Goal: Information Seeking & Learning: Learn about a topic

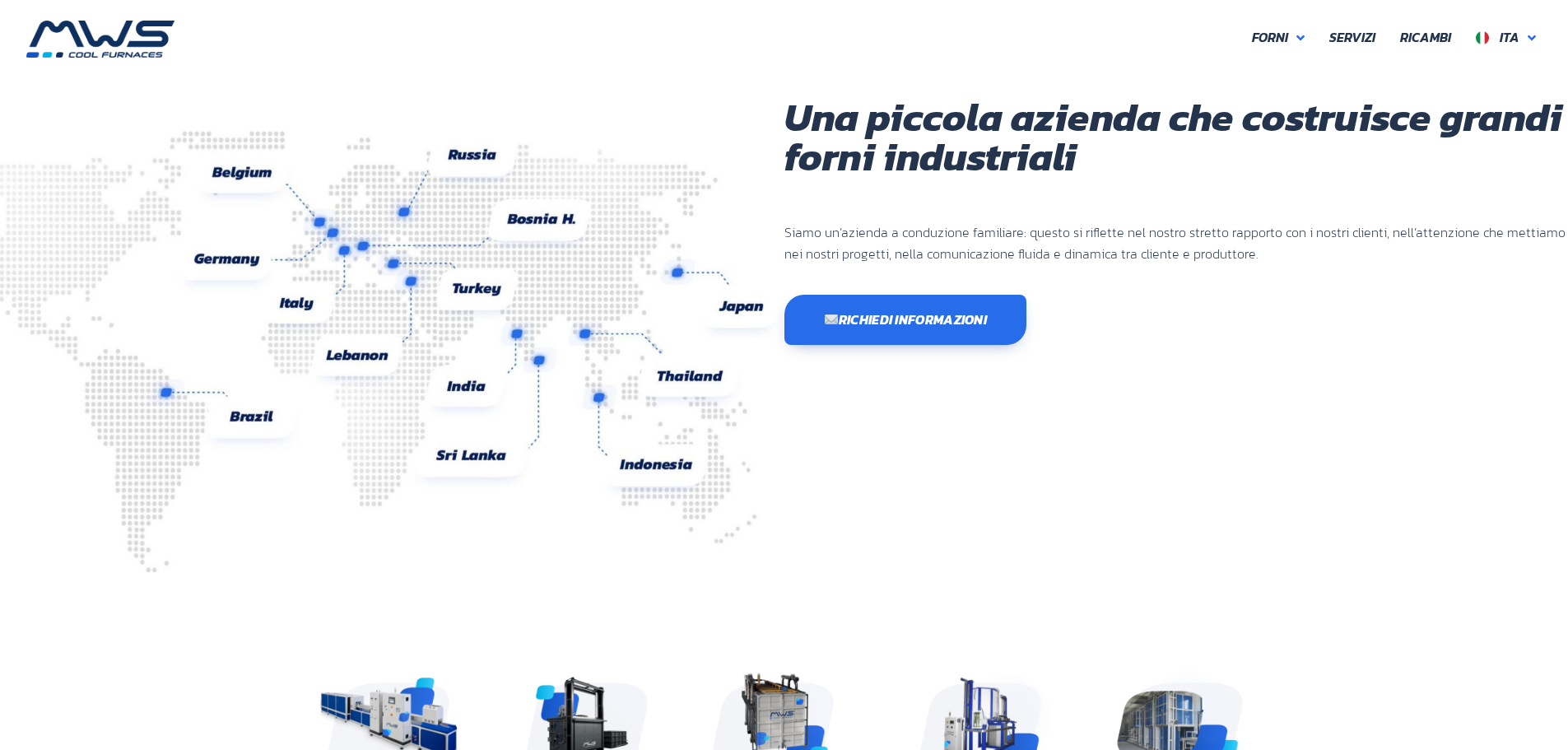
scroll to position [391, 494]
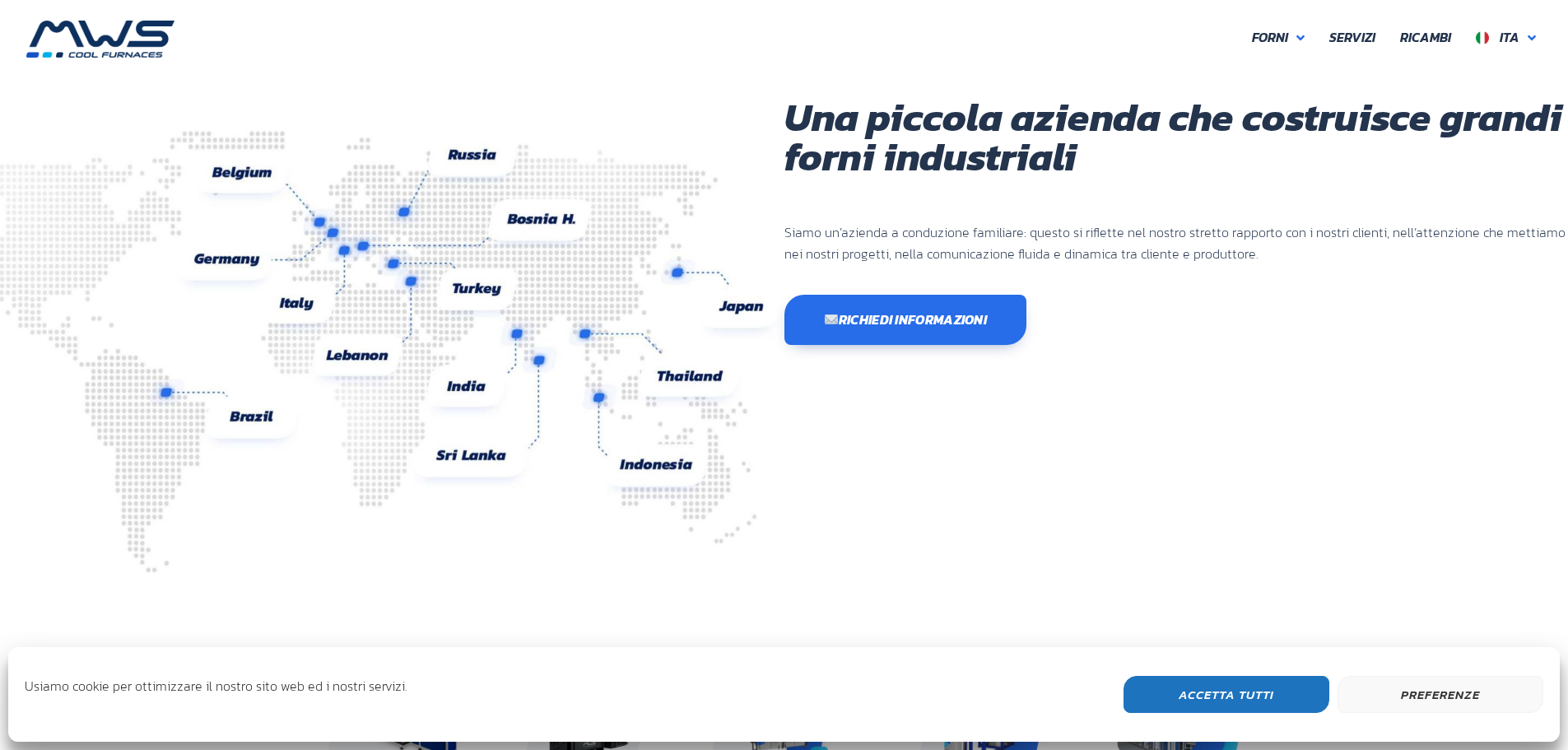
click at [1284, 692] on button "Accetta Tutti" at bounding box center [1226, 694] width 206 height 37
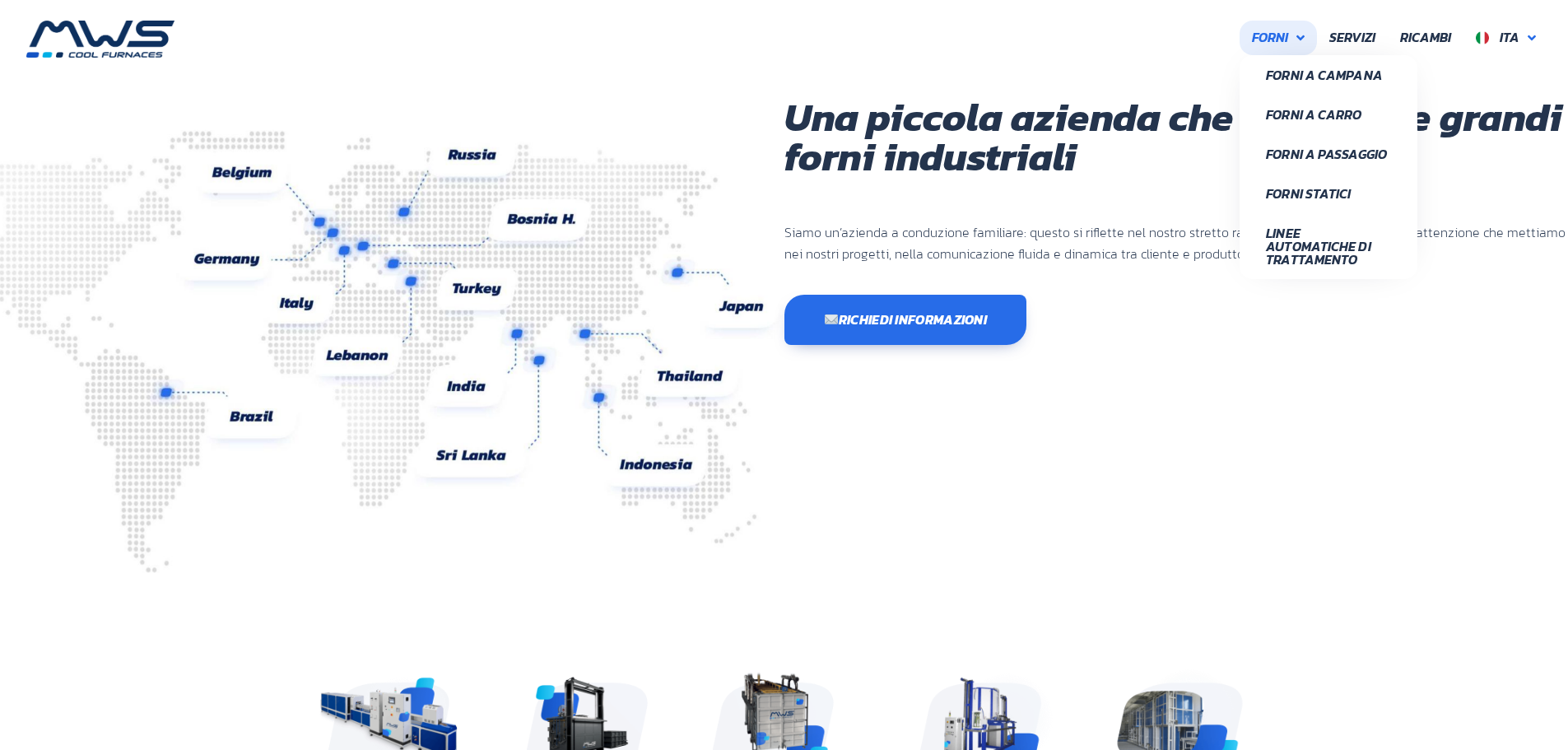
click at [1295, 36] on link "Forni" at bounding box center [1278, 38] width 78 height 35
click at [1308, 148] on span "Forni a Passaggio" at bounding box center [1329, 153] width 125 height 13
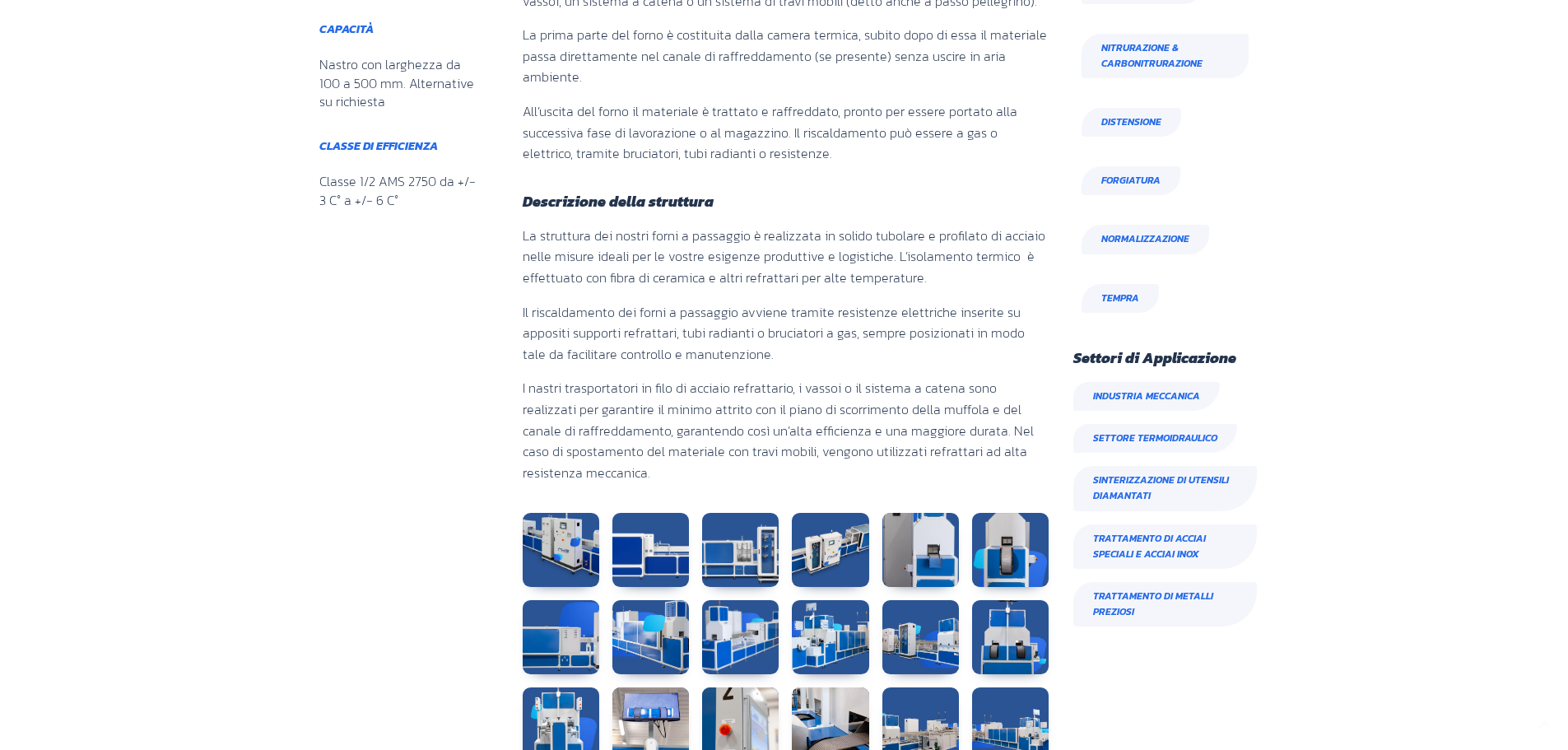
scroll to position [576, 0]
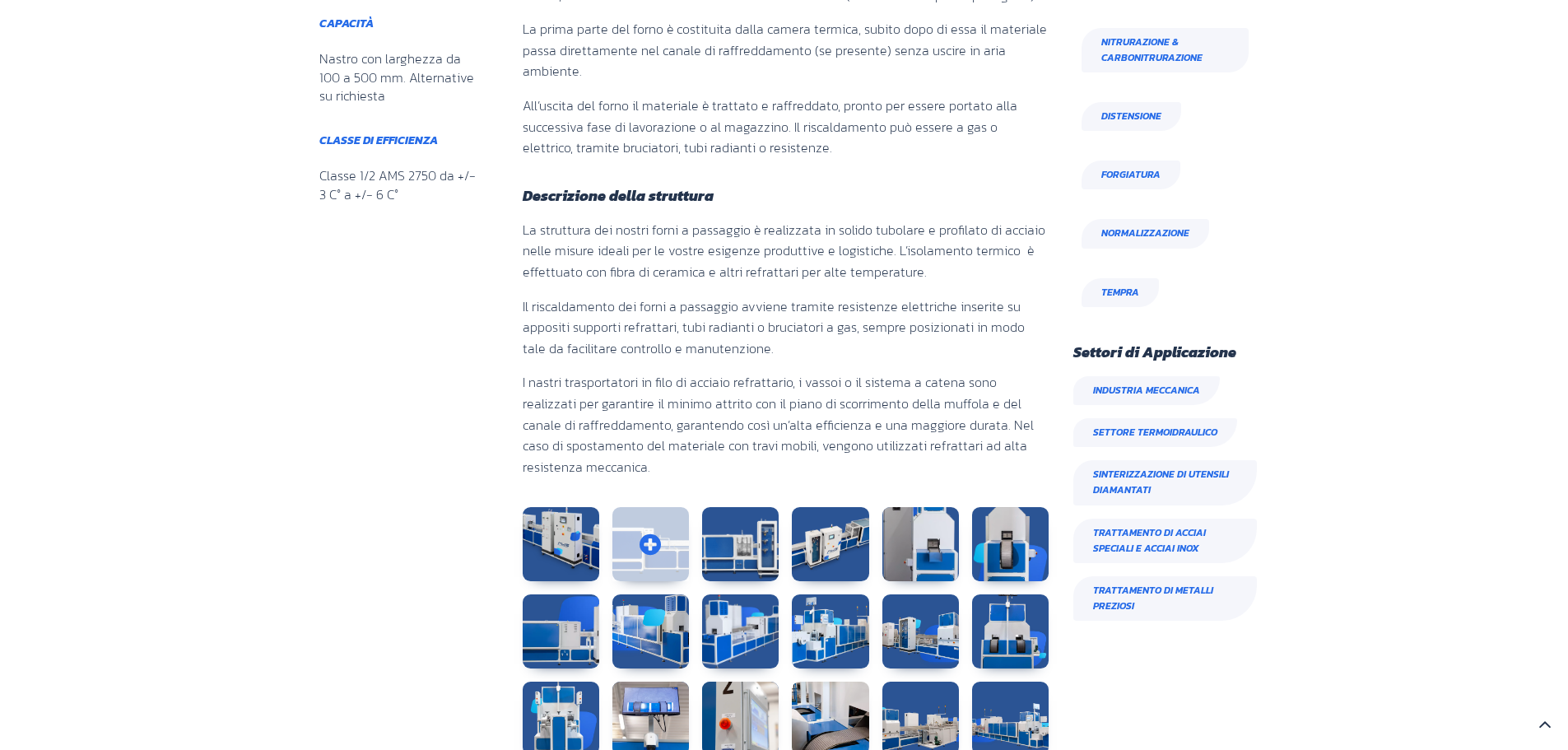
click at [662, 530] on link at bounding box center [651, 544] width 77 height 74
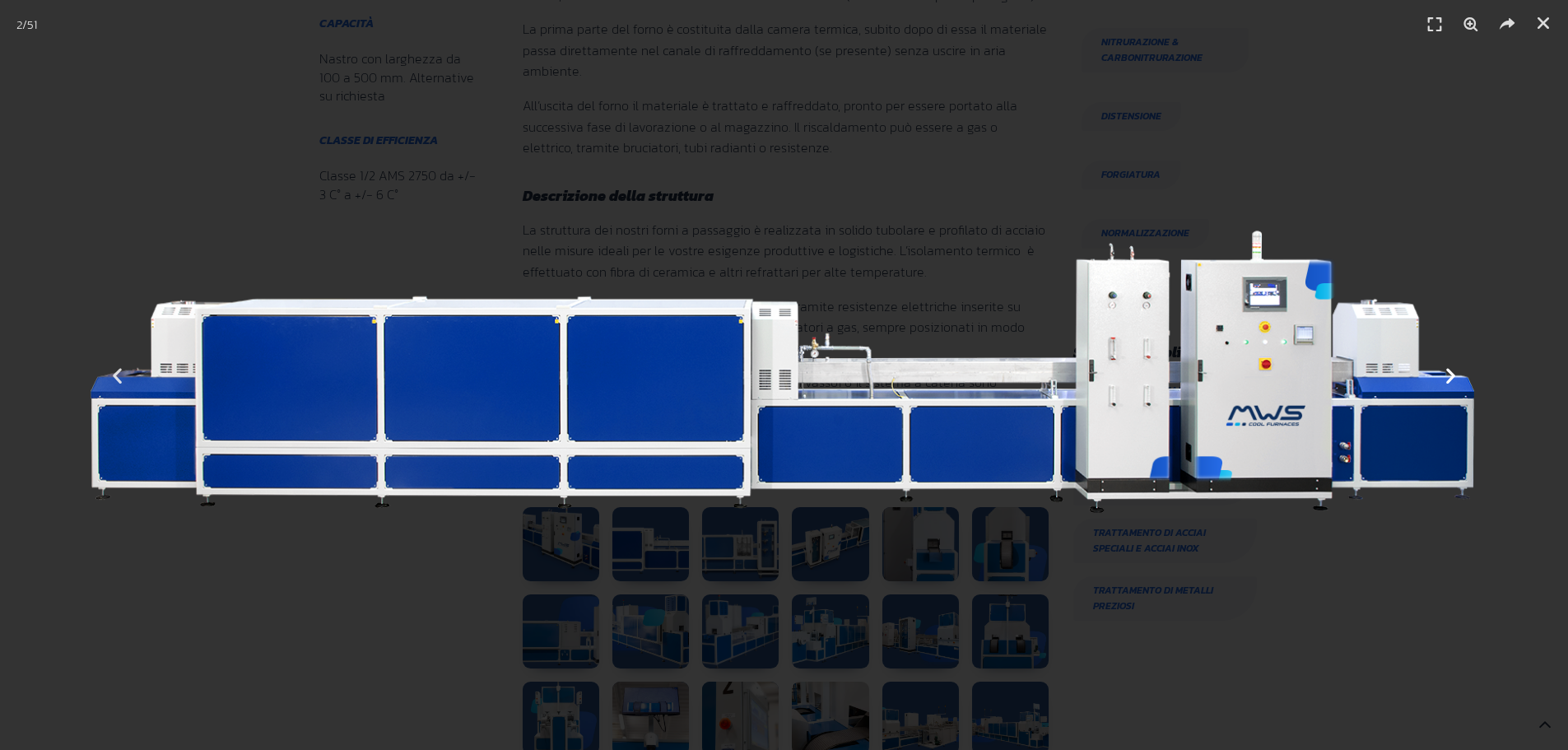
click at [1451, 375] on icon "Next slide" at bounding box center [1451, 375] width 21 height 21
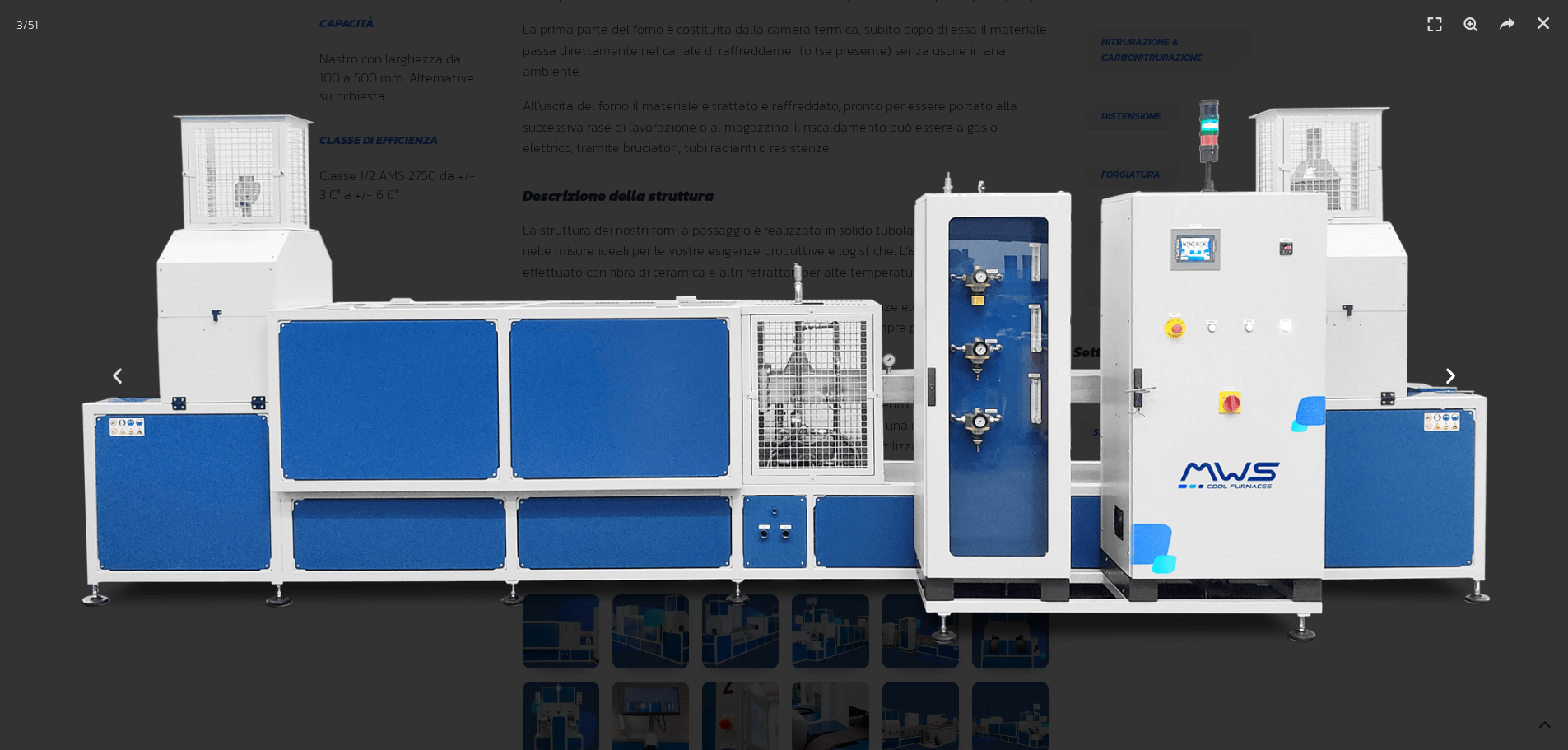
click at [1451, 375] on icon "Next slide" at bounding box center [1451, 375] width 21 height 21
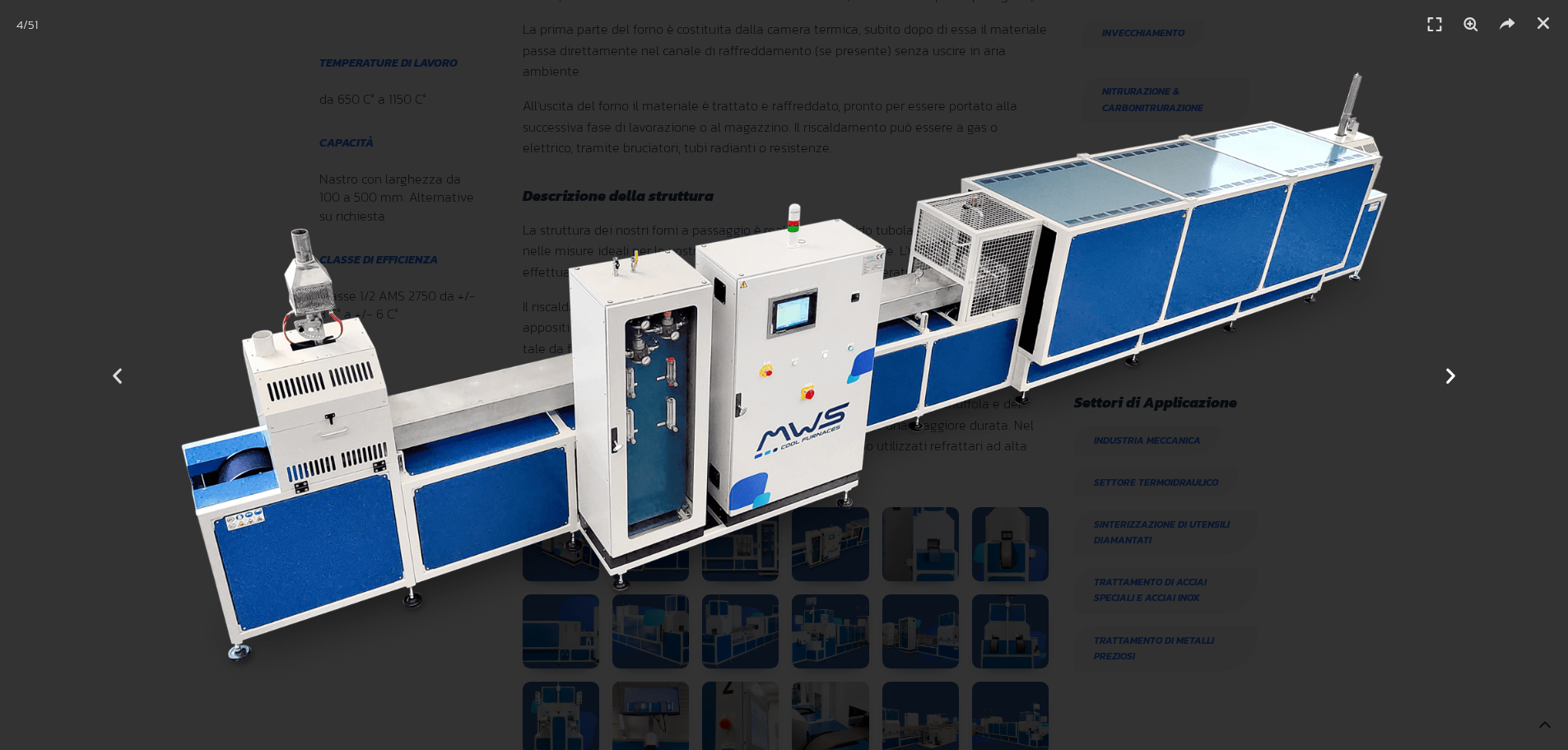
click at [1451, 375] on icon "Next slide" at bounding box center [1451, 375] width 21 height 21
click at [1450, 375] on icon "Next slide" at bounding box center [1451, 375] width 21 height 21
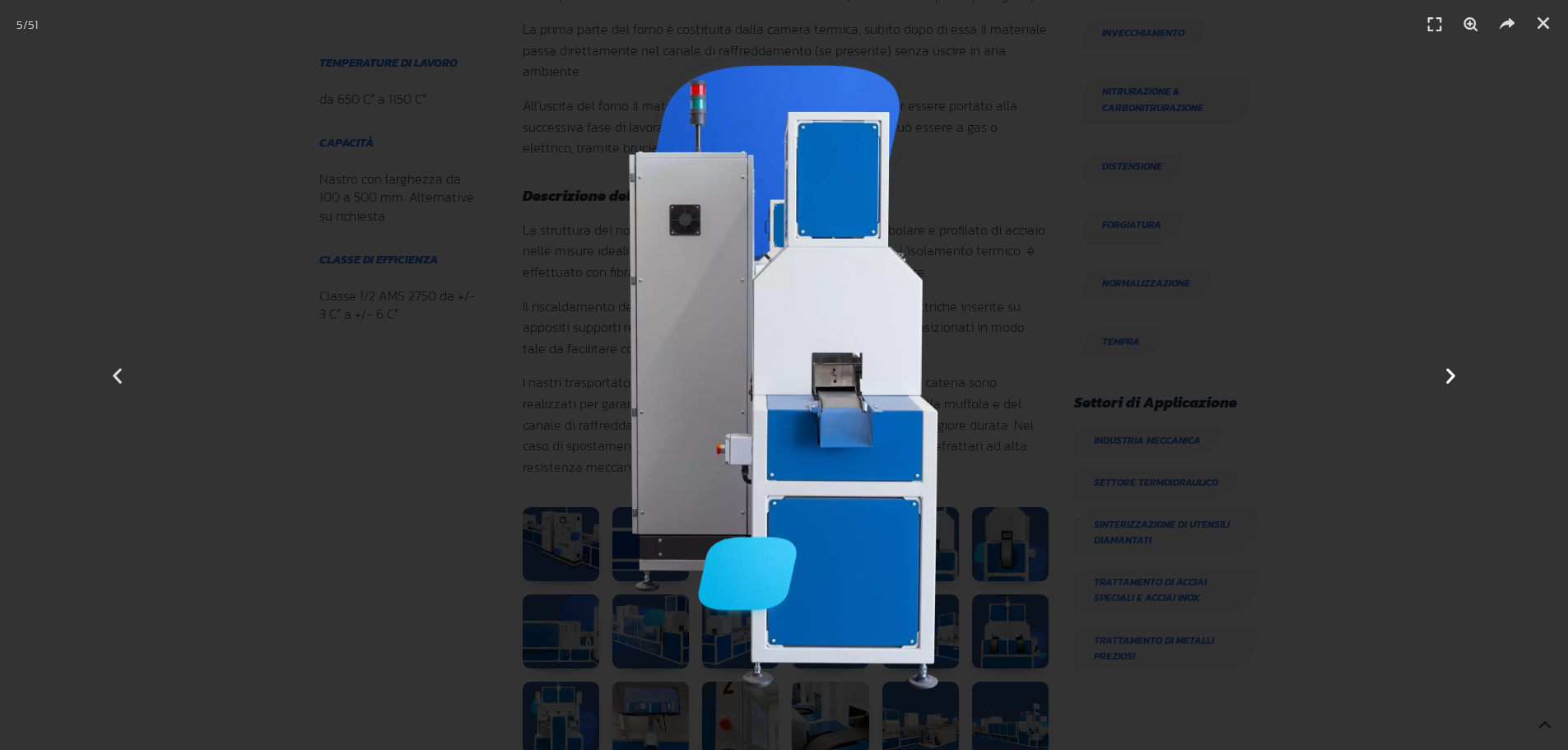
scroll to position [737, 200]
click at [1450, 375] on icon "Next slide" at bounding box center [1451, 375] width 21 height 21
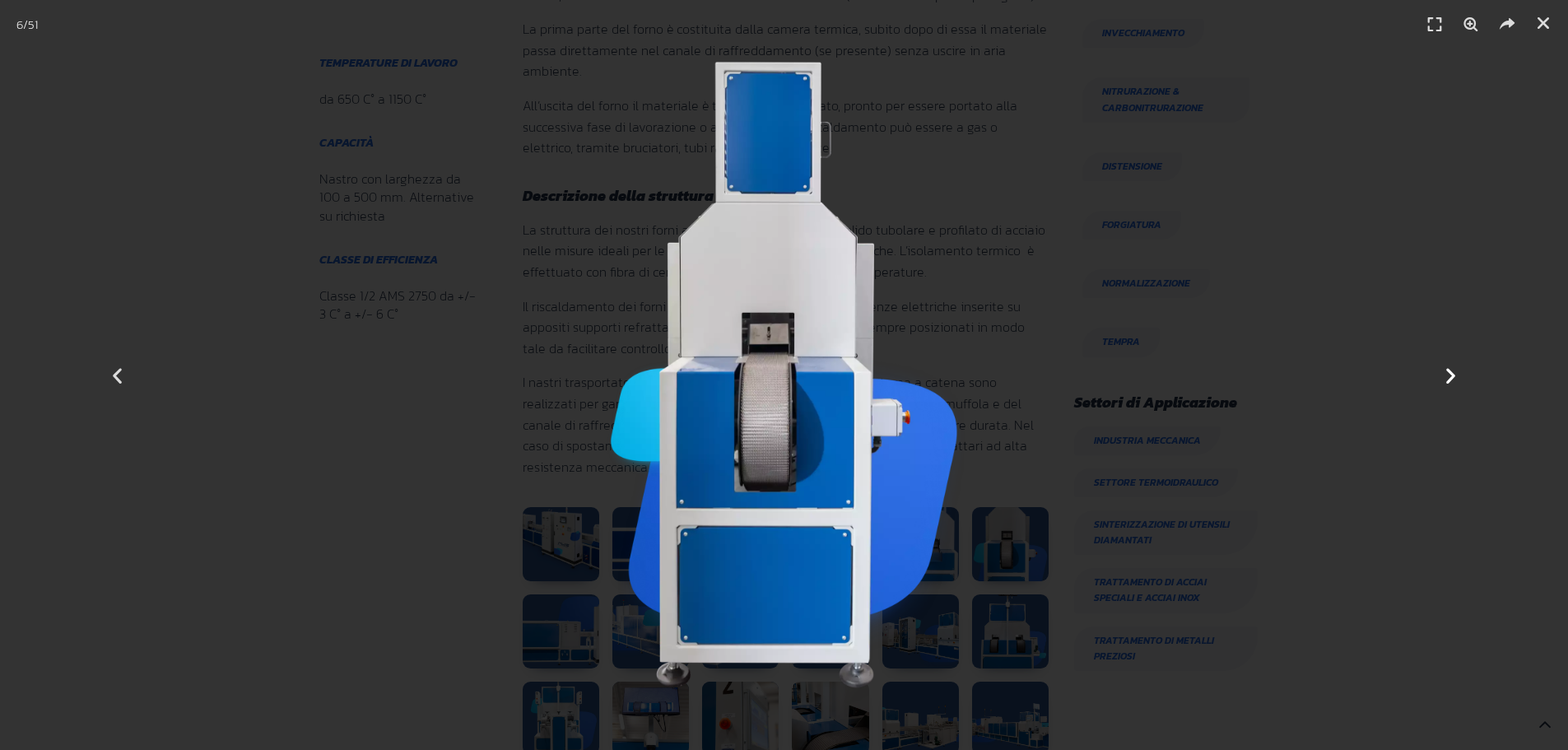
click at [1450, 374] on icon "Next slide" at bounding box center [1451, 375] width 21 height 21
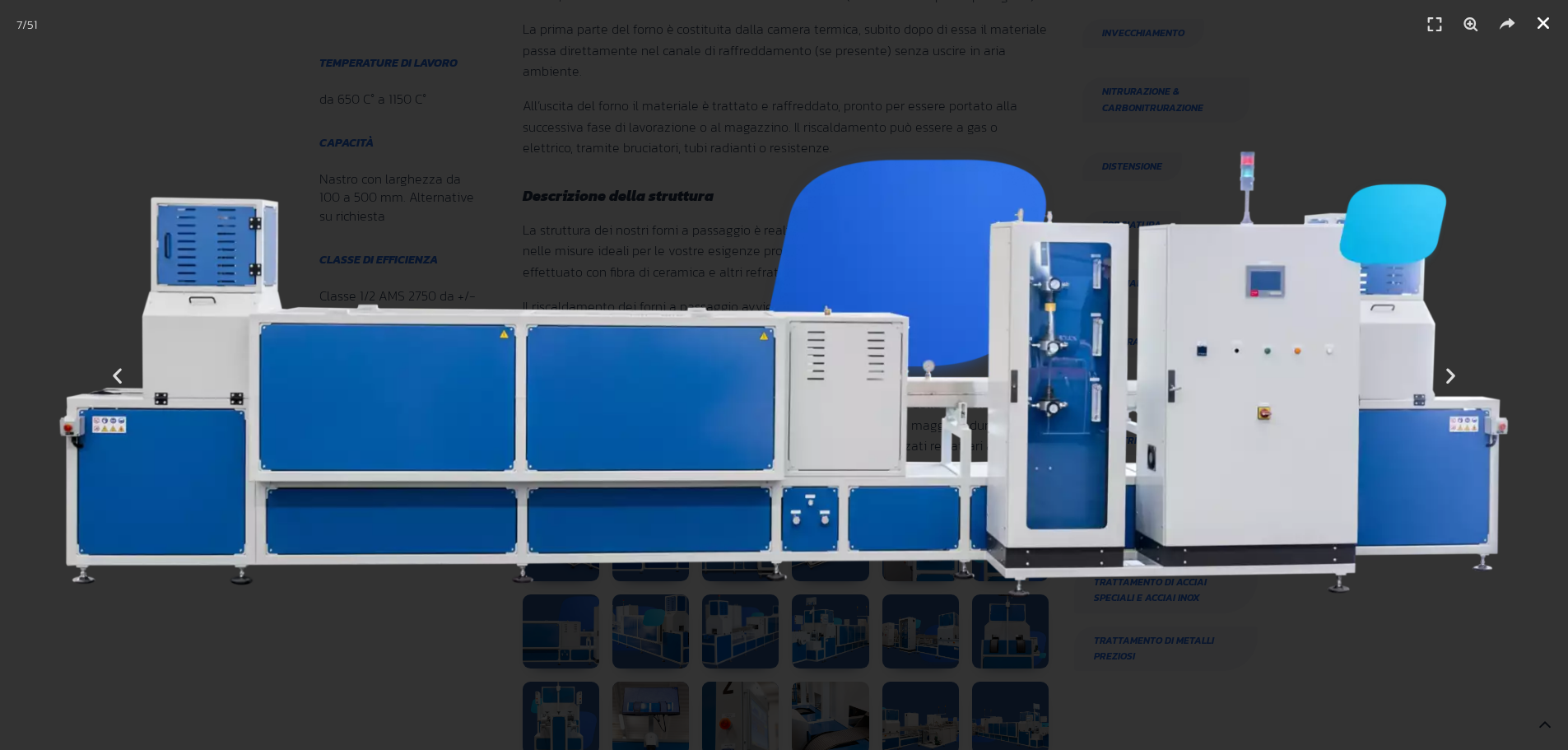
click at [1547, 20] on icon "Chiudi (Esc)" at bounding box center [1543, 23] width 16 height 16
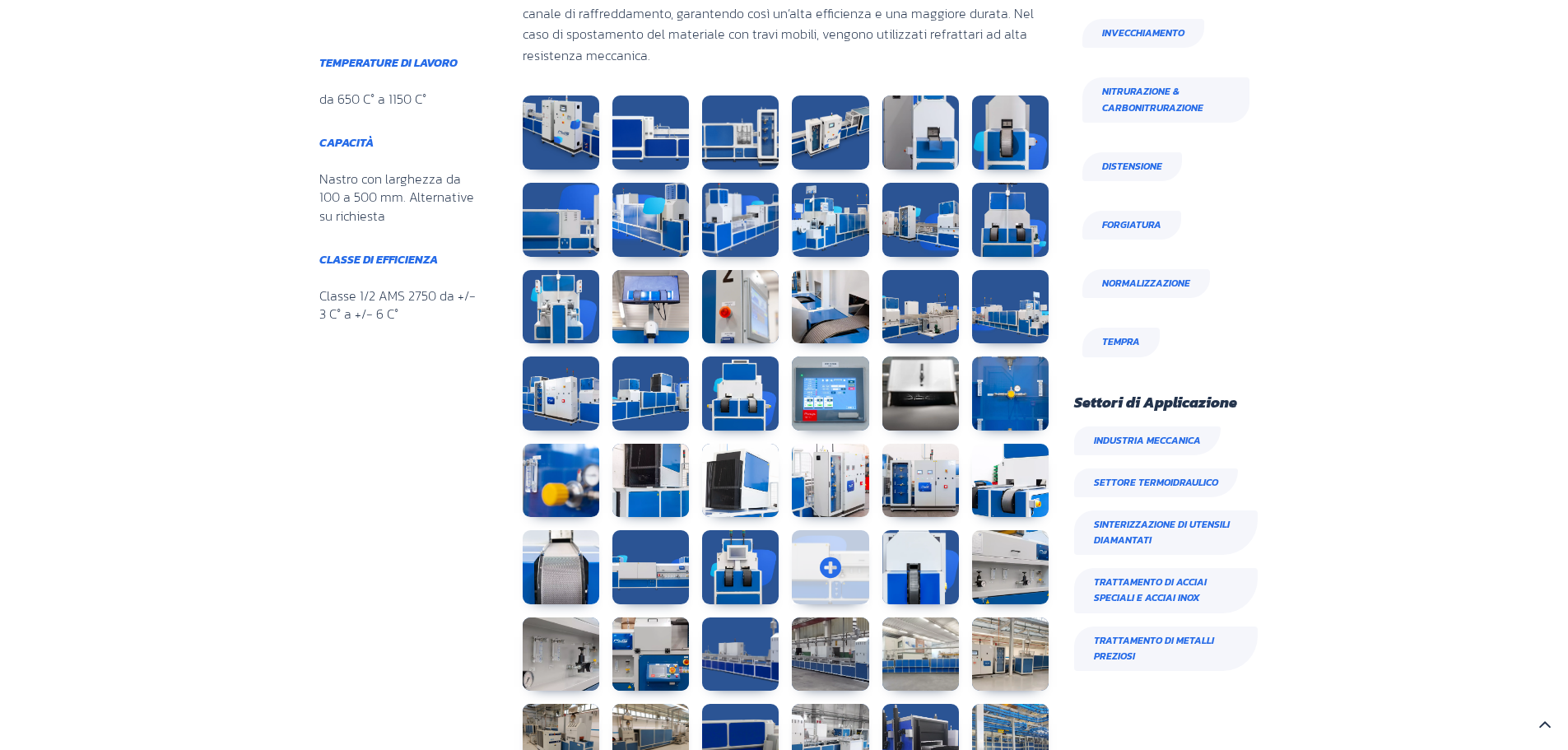
scroll to position [1152, 0]
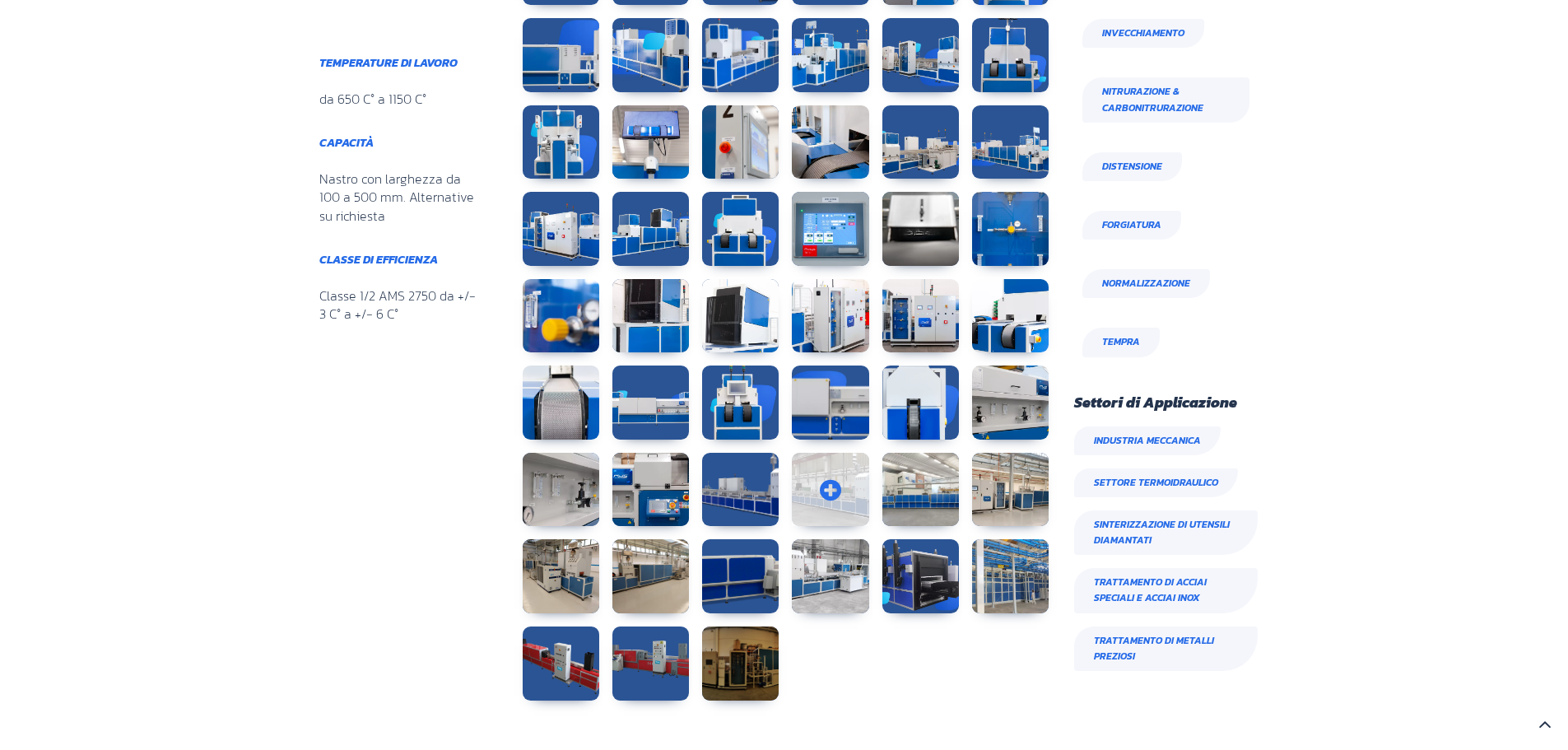
click at [825, 502] on link at bounding box center [831, 490] width 77 height 74
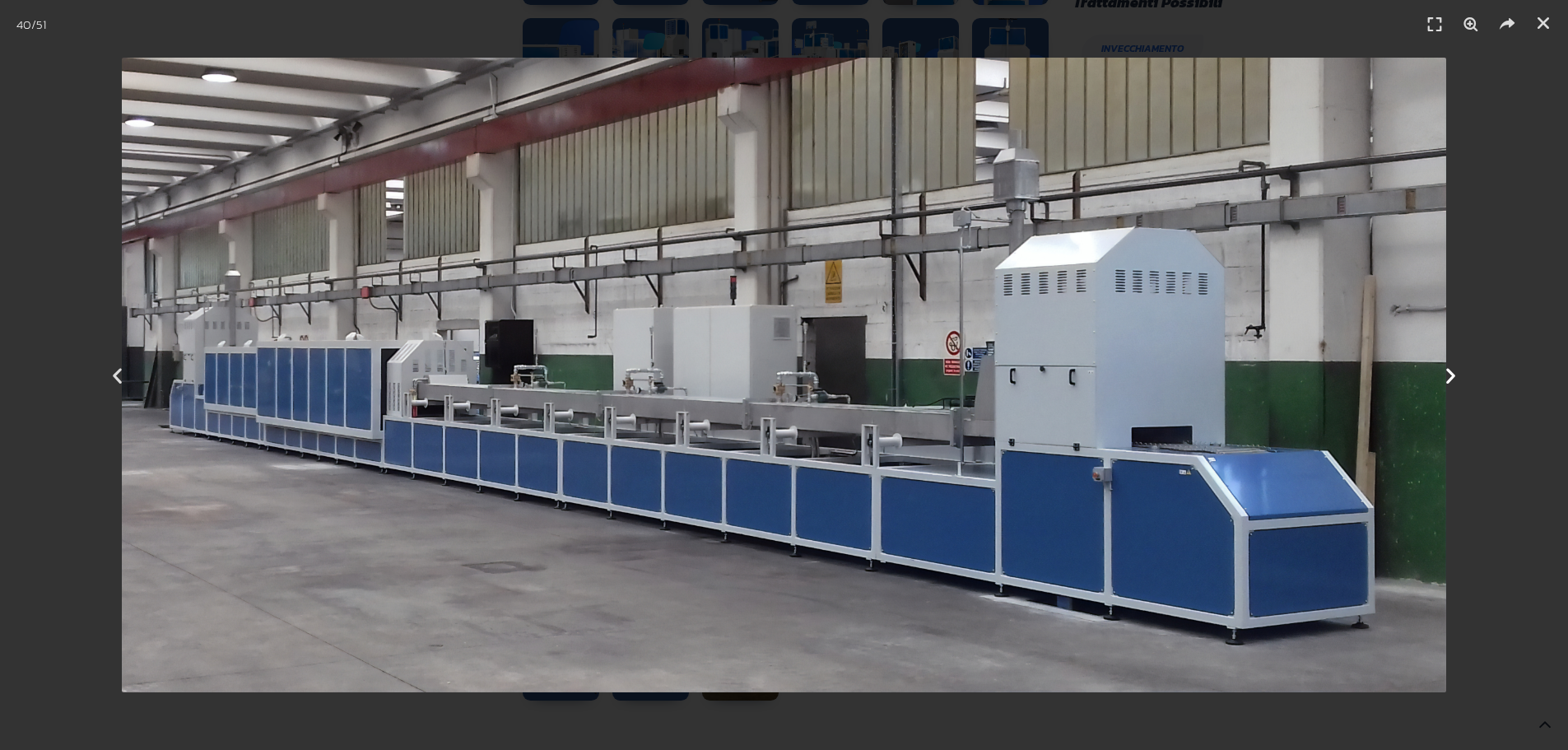
click at [1445, 376] on icon "Next slide" at bounding box center [1451, 375] width 21 height 21
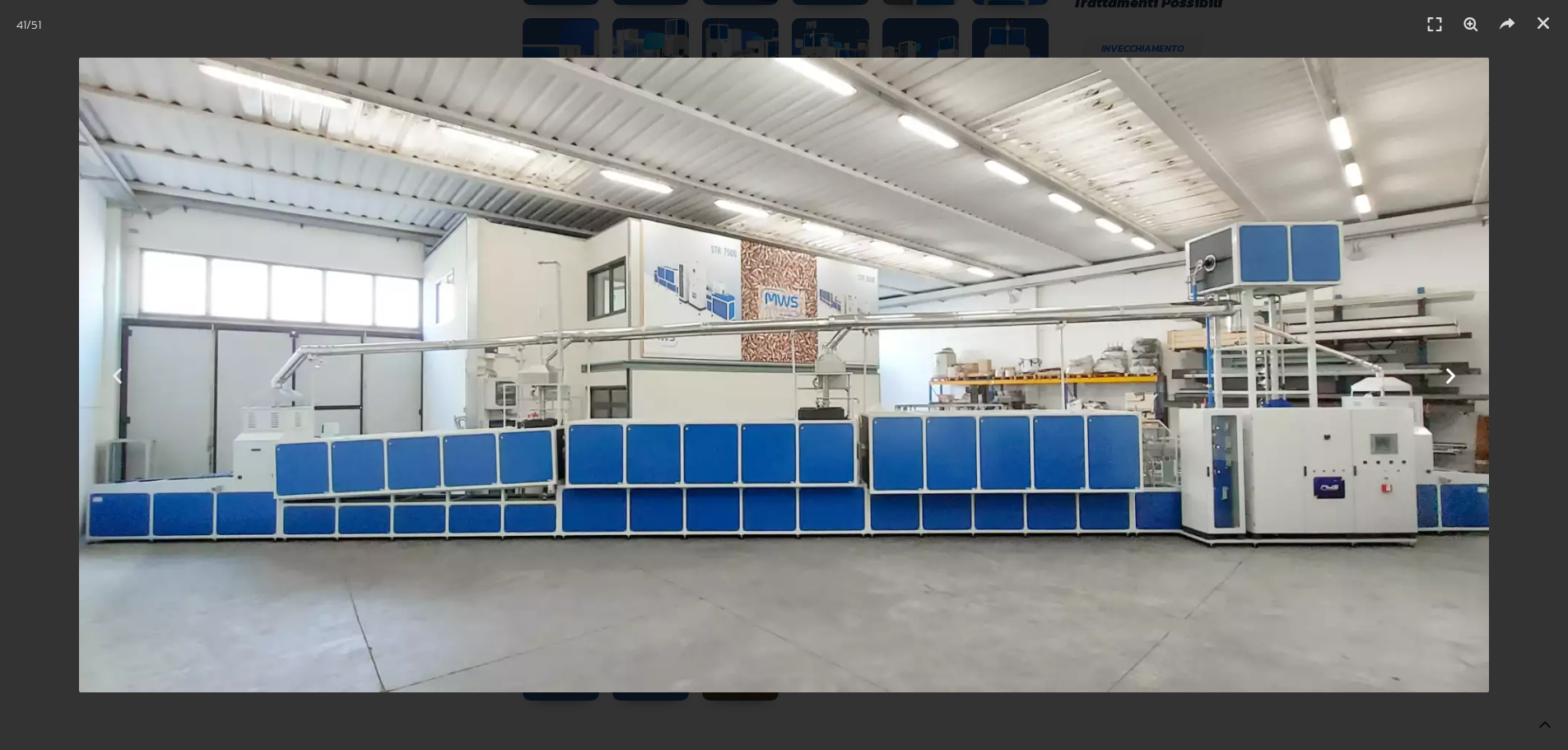
click at [1445, 376] on icon "Next slide" at bounding box center [1451, 375] width 21 height 21
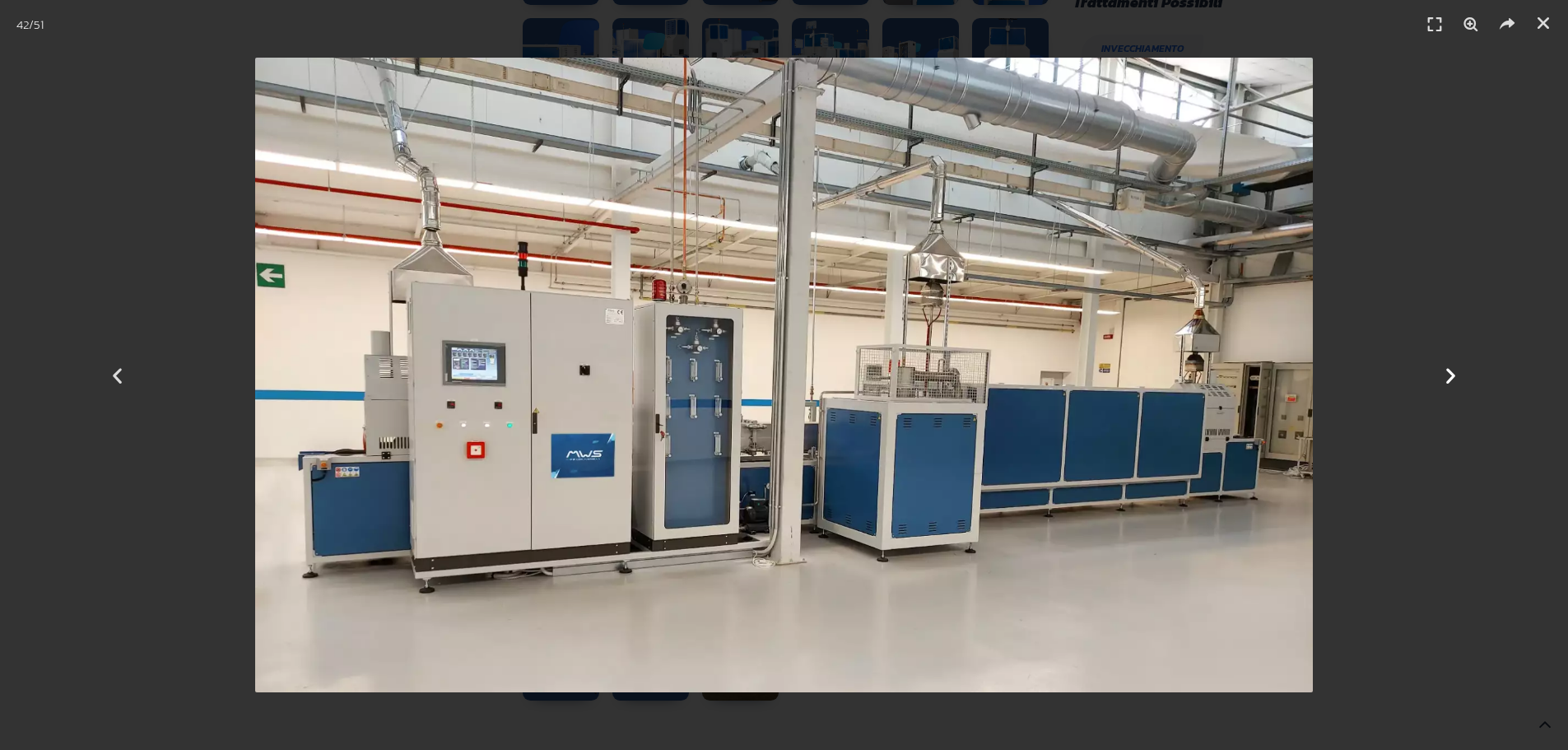
click at [1445, 376] on icon "Next slide" at bounding box center [1451, 375] width 21 height 21
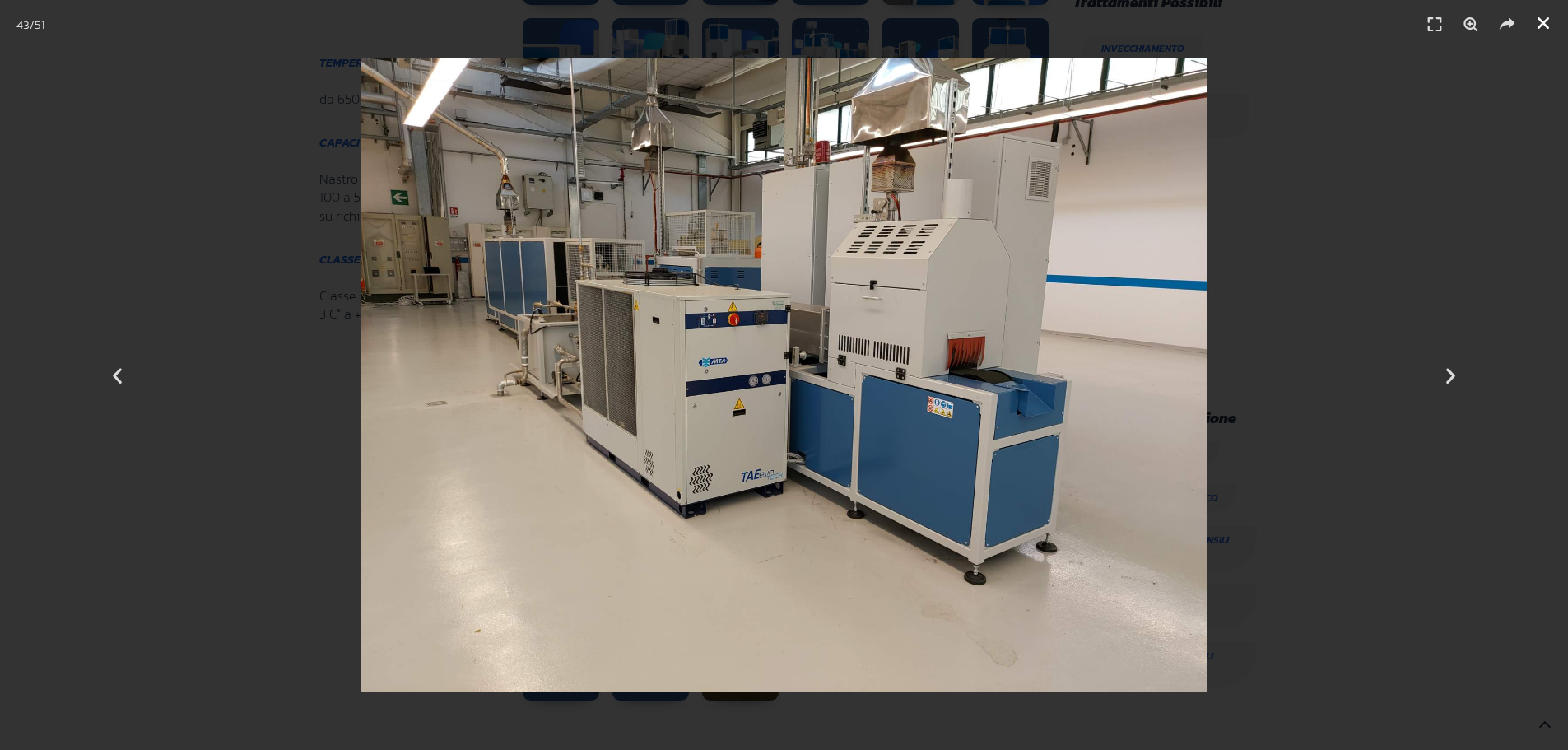
click at [1538, 25] on icon "Chiudi (Esc)" at bounding box center [1543, 23] width 16 height 16
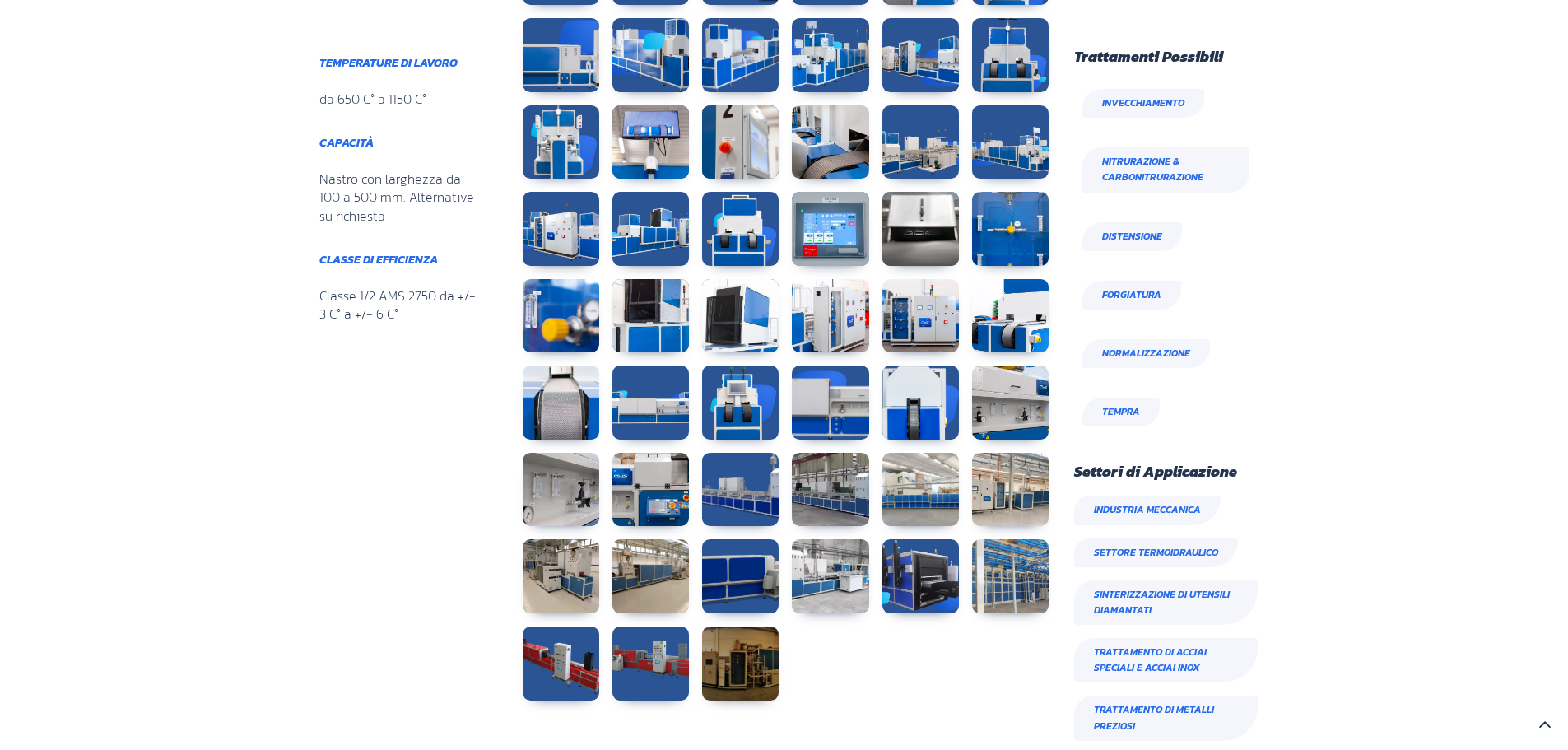
scroll to position [823, 0]
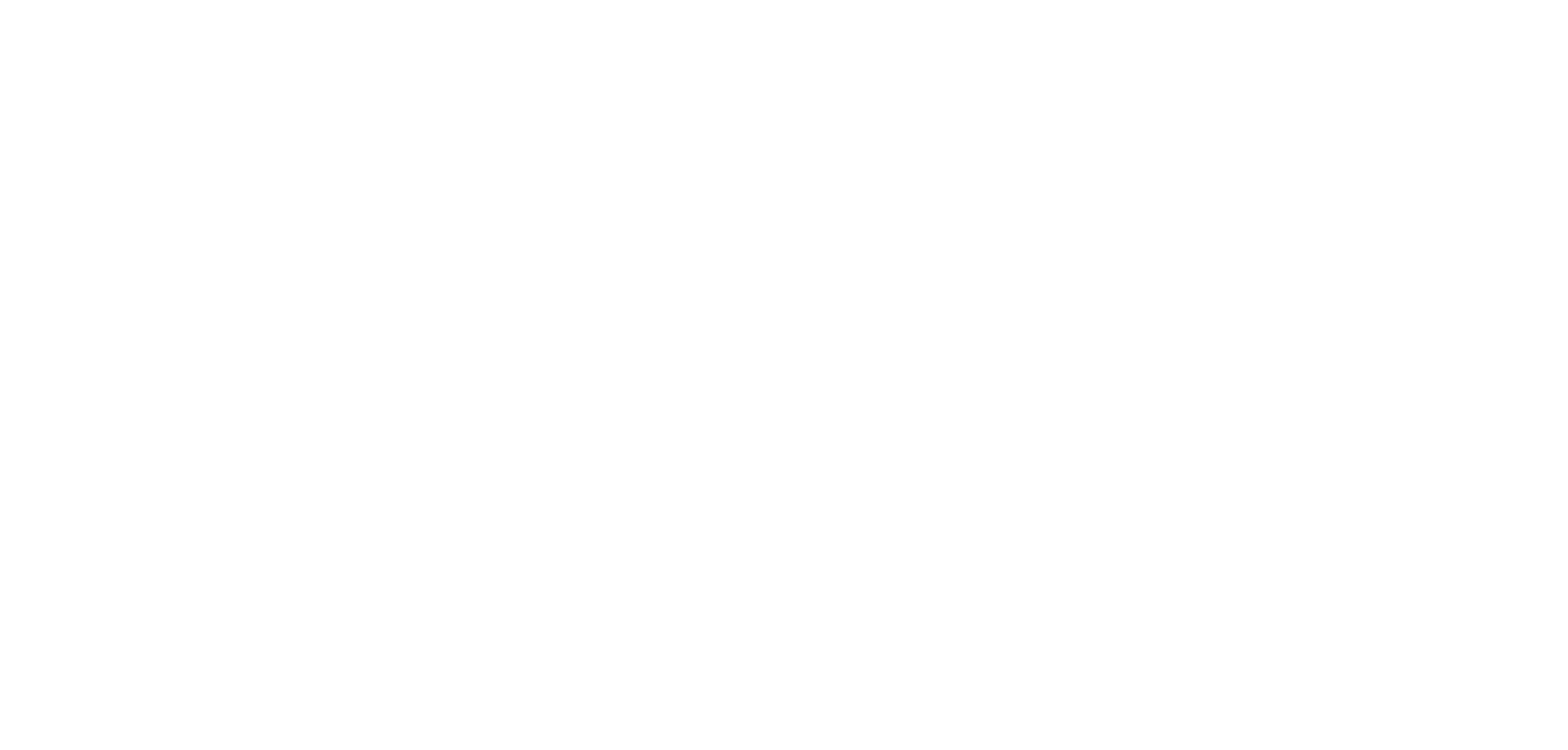
scroll to position [438, 988]
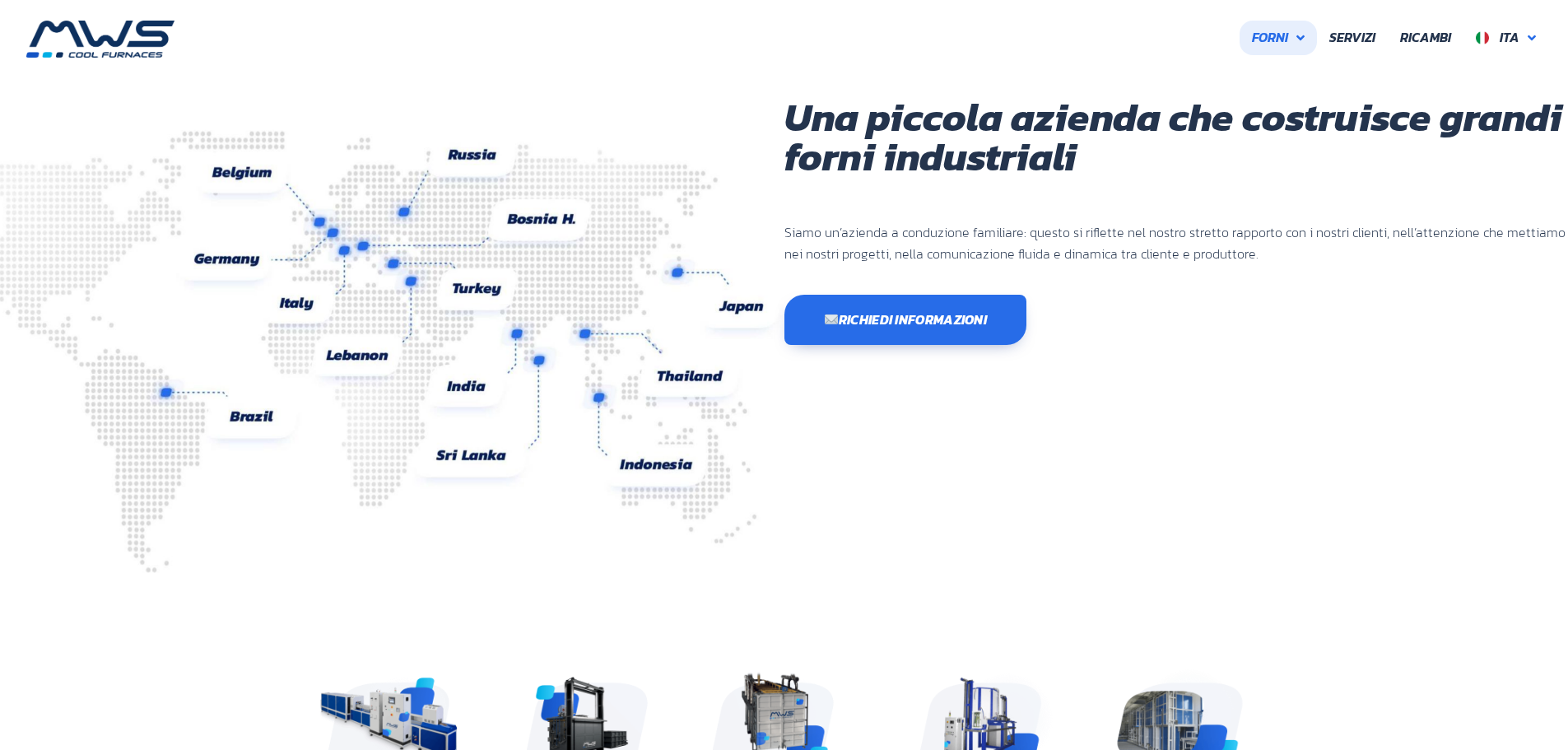
click at [1299, 37] on icon at bounding box center [1300, 37] width 8 height 13
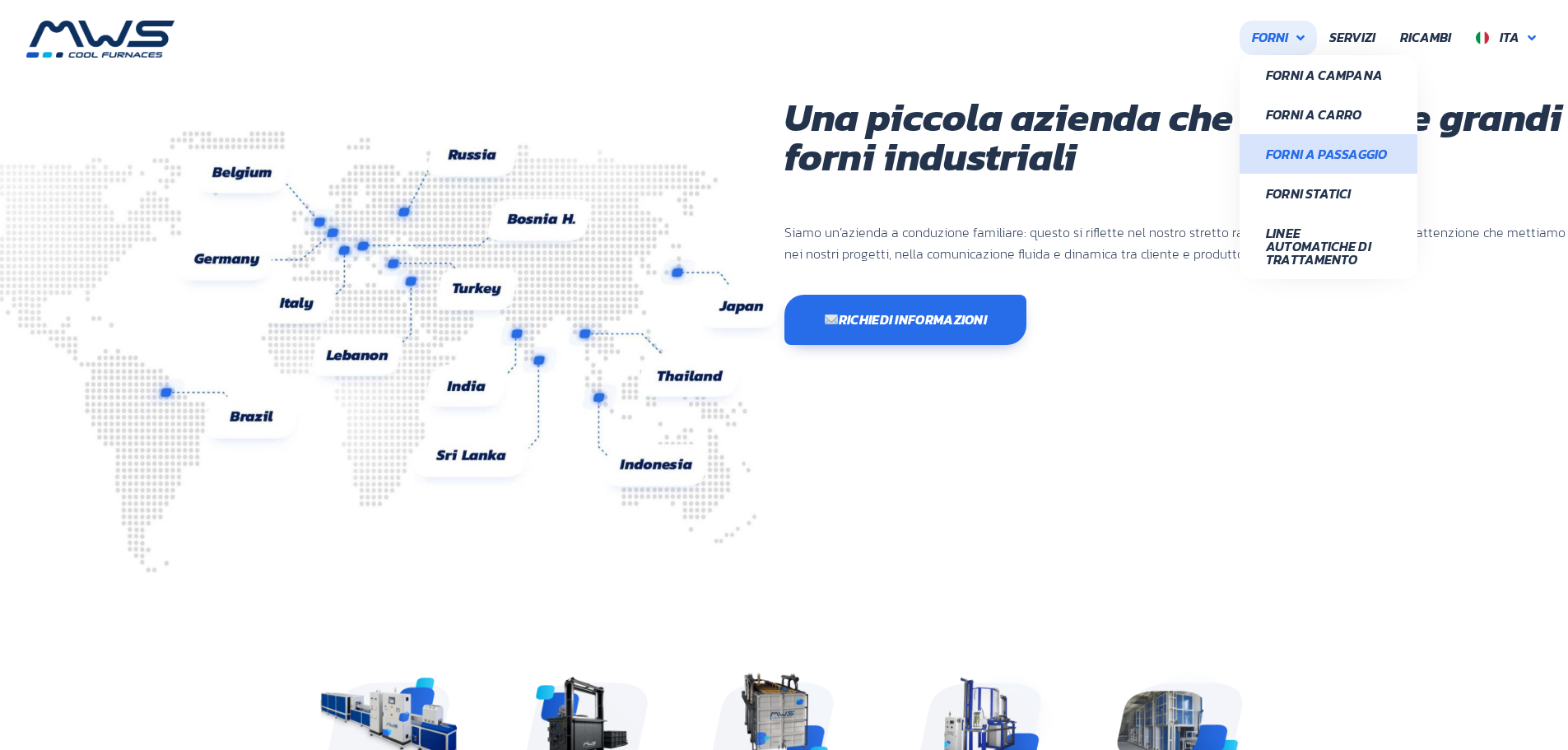
click at [1293, 153] on span "Forni a Passaggio" at bounding box center [1329, 153] width 125 height 13
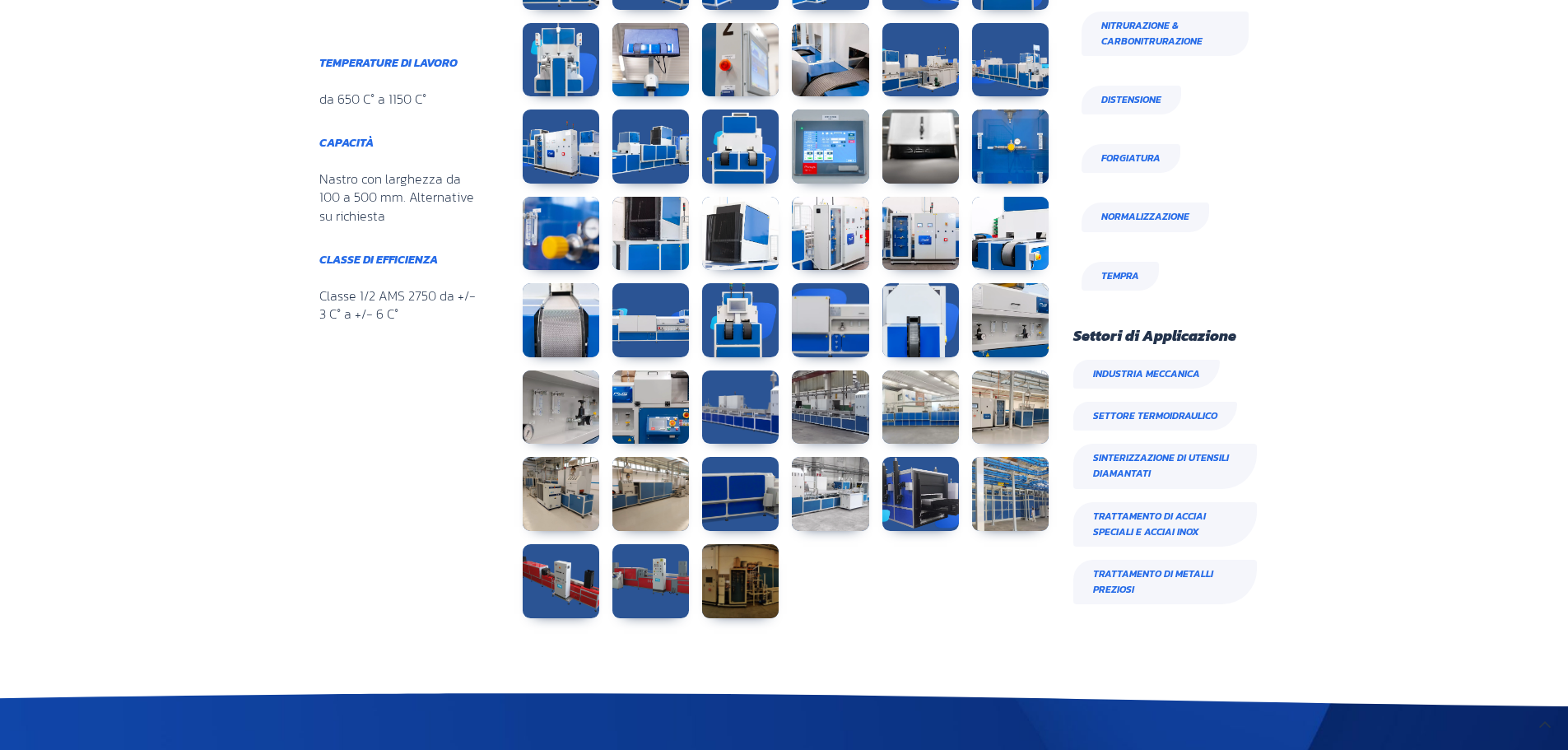
scroll to position [823, 0]
